Goal: Go to known website: Access a specific website the user already knows

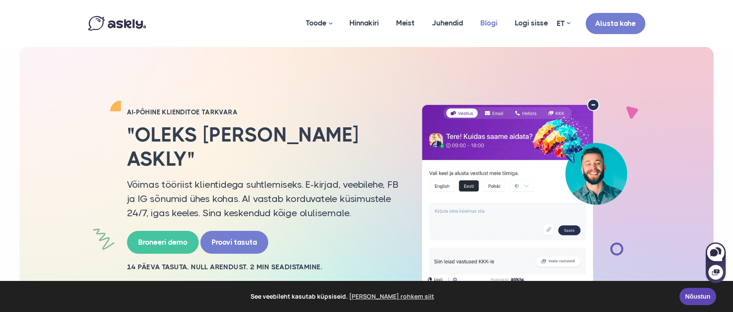
click at [494, 21] on link "Blogi" at bounding box center [489, 23] width 35 height 42
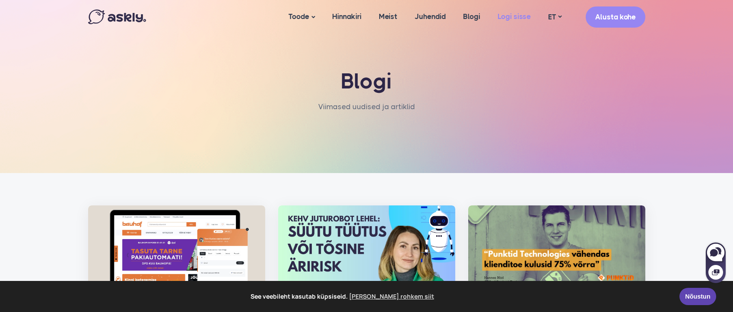
click at [507, 12] on link "Logi sisse" at bounding box center [514, 16] width 51 height 33
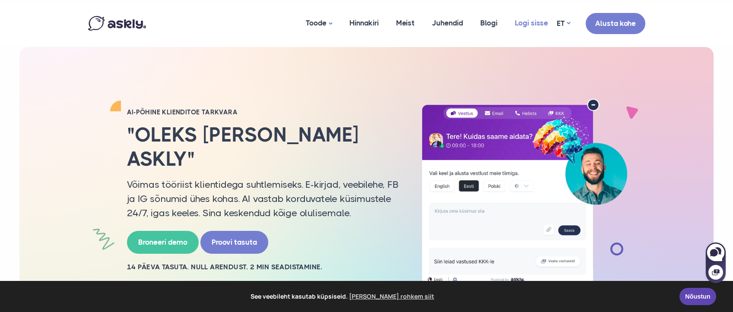
click at [526, 24] on link "Logi sisse" at bounding box center [531, 23] width 51 height 42
